Goal: Task Accomplishment & Management: Manage account settings

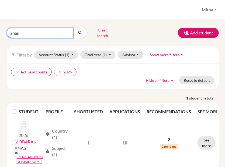
click at [39, 31] on input "anas" at bounding box center [40, 33] width 67 height 10
type input "al khurafi"
click button "submit" at bounding box center [80, 33] width 14 height 10
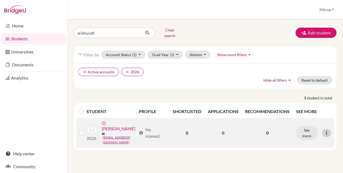
click at [225, 131] on icon at bounding box center [326, 133] width 5 height 5
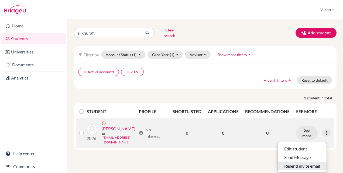
click at [225, 162] on button "Resend invite email" at bounding box center [301, 166] width 49 height 9
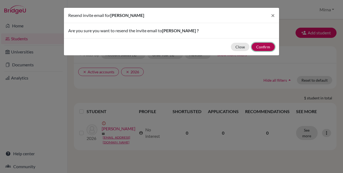
click at [225, 46] on button "Confirm" at bounding box center [262, 47] width 23 height 8
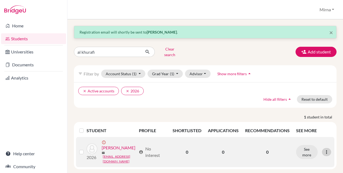
click at [225, 152] on icon at bounding box center [326, 152] width 5 height 5
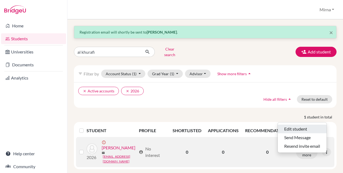
click at [225, 125] on button "Edit student" at bounding box center [301, 129] width 49 height 9
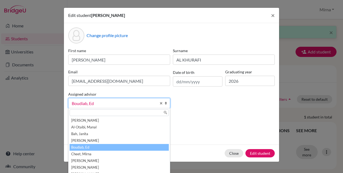
click at [165, 103] on b at bounding box center [166, 104] width 5 height 10
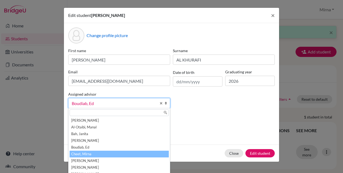
click at [126, 153] on li "Cheet, Mirna" at bounding box center [118, 154] width 99 height 7
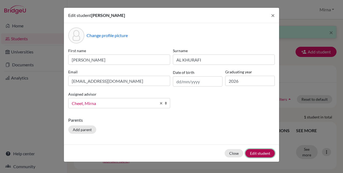
click at [225, 150] on button "Edit student" at bounding box center [259, 153] width 29 height 8
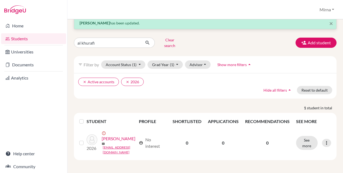
scroll to position [13, 0]
click at [81, 78] on button "clear Active accounts" at bounding box center [98, 82] width 41 height 8
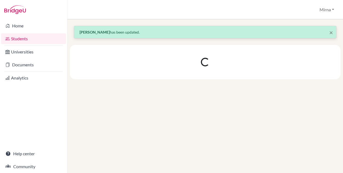
scroll to position [0, 0]
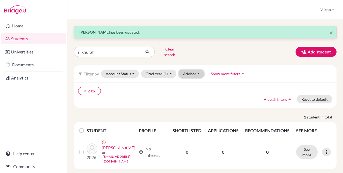
click at [201, 70] on button "Advisor" at bounding box center [191, 74] width 26 height 8
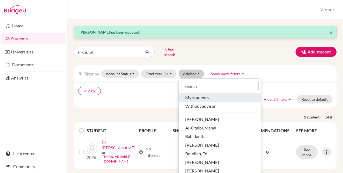
click at [200, 95] on span "My students" at bounding box center [196, 98] width 23 height 6
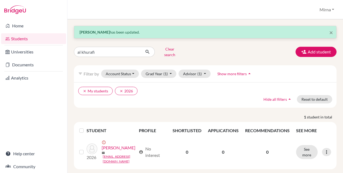
scroll to position [14, 0]
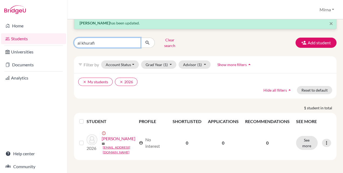
click at [125, 38] on input "al khurafi" at bounding box center [107, 43] width 67 height 10
click at [135, 38] on input "al khurafi" at bounding box center [107, 43] width 67 height 10
click at [188, 38] on div "Clear search Add student" at bounding box center [205, 43] width 270 height 14
click at [176, 38] on button "Clear search" at bounding box center [170, 43] width 30 height 14
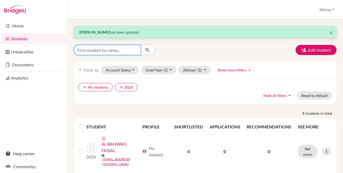
click at [113, 48] on input "Find student by name..." at bounding box center [107, 50] width 67 height 10
type input "bouerick"
click button "submit" at bounding box center [147, 50] width 14 height 10
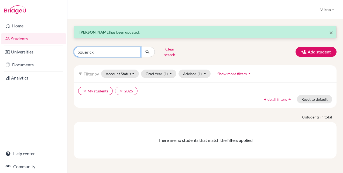
click at [105, 50] on input "bouerick" at bounding box center [107, 52] width 67 height 10
type input "bouericky"
click button "submit" at bounding box center [147, 52] width 14 height 10
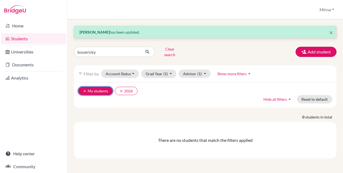
click at [84, 89] on icon "clear" at bounding box center [85, 91] width 4 height 4
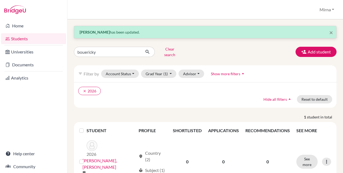
scroll to position [9, 0]
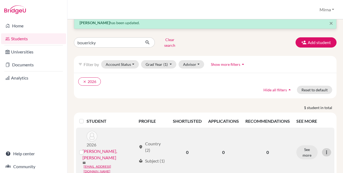
click at [225, 150] on icon at bounding box center [326, 152] width 5 height 5
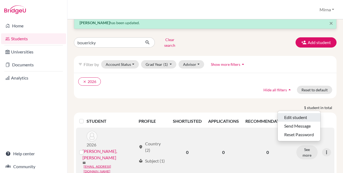
click at [225, 115] on button "Edit student" at bounding box center [298, 117] width 43 height 9
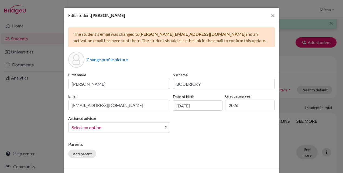
click at [164, 127] on b at bounding box center [166, 128] width 5 height 10
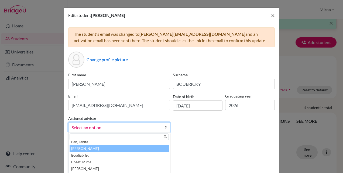
scroll to position [16, 0]
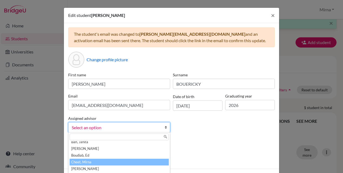
click at [130, 163] on li "Cheet, Mirna" at bounding box center [118, 162] width 99 height 7
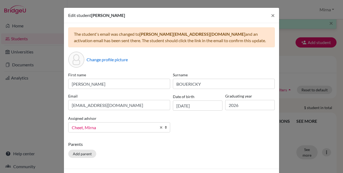
click at [175, 149] on div "Parents Add parent" at bounding box center [171, 150] width 206 height 19
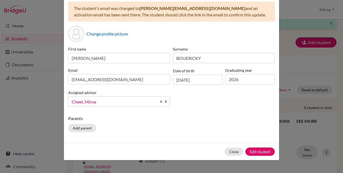
scroll to position [33, 0]
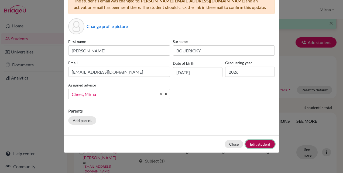
click at [225, 144] on button "Edit student" at bounding box center [259, 144] width 29 height 8
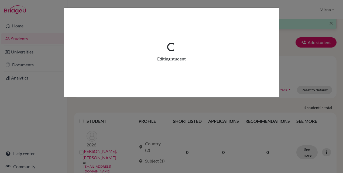
scroll to position [0, 0]
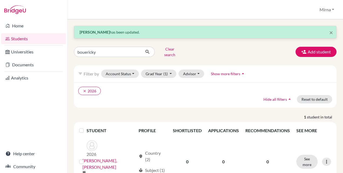
click at [202, 102] on div "clear 2026 Hide all filters arrow_drop_up Reset to default" at bounding box center [205, 95] width 262 height 26
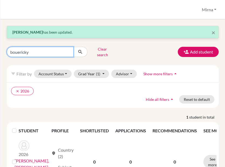
click at [37, 49] on input "bouericky" at bounding box center [40, 52] width 67 height 10
type input "l"
type input "al khamees"
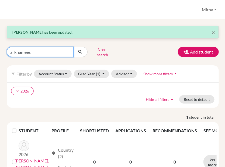
click button "submit" at bounding box center [80, 52] width 14 height 10
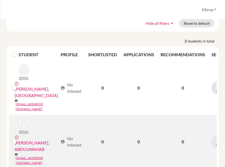
scroll to position [0, 25]
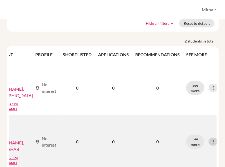
click at [210, 139] on icon at bounding box center [212, 141] width 5 height 5
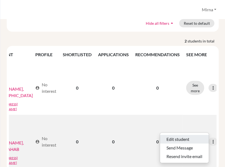
click at [188, 135] on button "Edit student" at bounding box center [184, 139] width 49 height 9
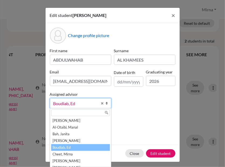
click at [107, 104] on b at bounding box center [108, 104] width 5 height 10
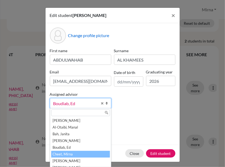
click at [84, 152] on li "Cheet, Mirna" at bounding box center [80, 154] width 59 height 7
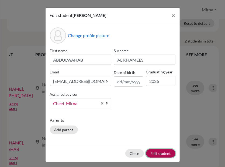
click at [159, 153] on button "Edit student" at bounding box center [160, 153] width 29 height 8
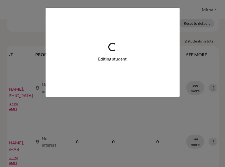
scroll to position [0, 0]
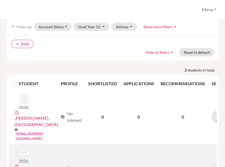
scroll to position [0, 25]
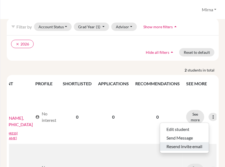
click at [194, 142] on button "Resend invite email" at bounding box center [184, 146] width 49 height 9
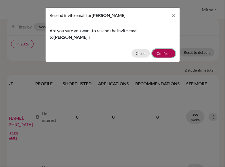
click at [168, 55] on button "Confirm" at bounding box center [163, 53] width 23 height 8
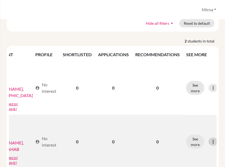
click at [210, 139] on icon at bounding box center [212, 141] width 5 height 5
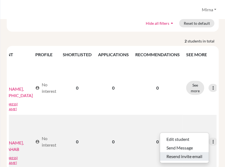
click at [196, 152] on button "Resend invite email" at bounding box center [184, 156] width 49 height 9
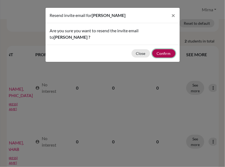
click at [168, 52] on button "Confirm" at bounding box center [163, 53] width 23 height 8
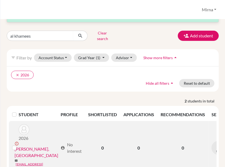
scroll to position [0, 0]
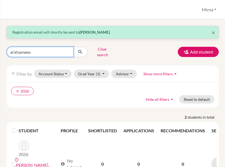
click at [69, 51] on input "al khamees" at bounding box center [40, 52] width 67 height 10
click at [67, 49] on input "al khamees" at bounding box center [40, 52] width 67 height 10
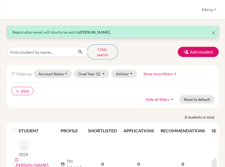
click at [112, 48] on button "Clear search" at bounding box center [103, 52] width 30 height 14
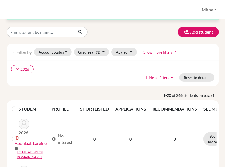
scroll to position [17, 0]
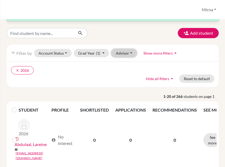
click at [128, 55] on button "Advisor" at bounding box center [124, 53] width 26 height 8
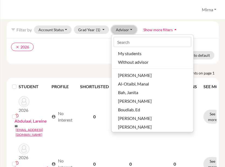
scroll to position [0, 0]
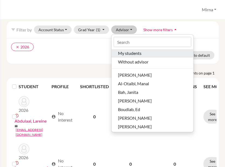
click at [147, 51] on div "My students" at bounding box center [152, 53] width 69 height 6
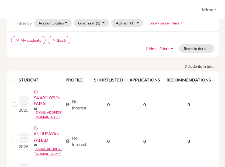
scroll to position [48, 0]
